Goal: Task Accomplishment & Management: Use online tool/utility

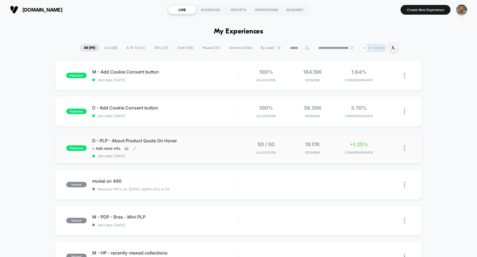
click at [164, 147] on div "Click to view images Click to edit experience details + Add more info" at bounding box center [143, 148] width 102 height 4
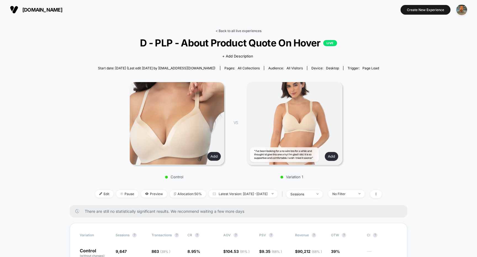
click at [238, 29] on link "< Back to all live experiences" at bounding box center [238, 31] width 46 height 4
